Goal: Task Accomplishment & Management: Complete application form

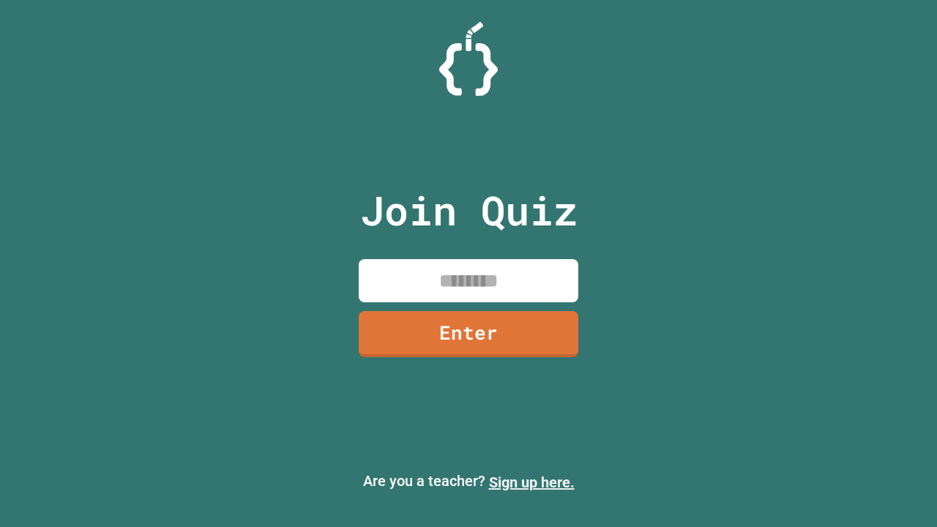
click at [531, 482] on link "Sign up here." at bounding box center [532, 482] width 86 height 18
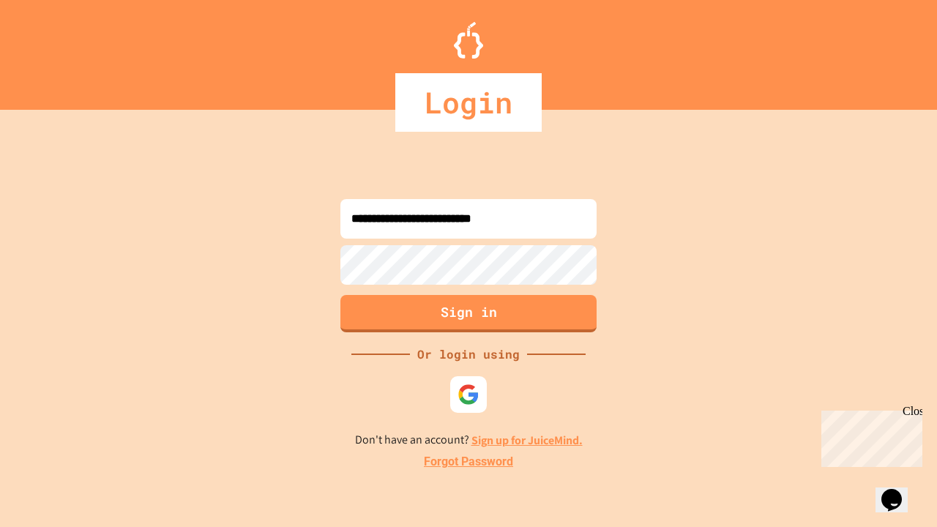
type input "**********"
